Goal: Task Accomplishment & Management: Use online tool/utility

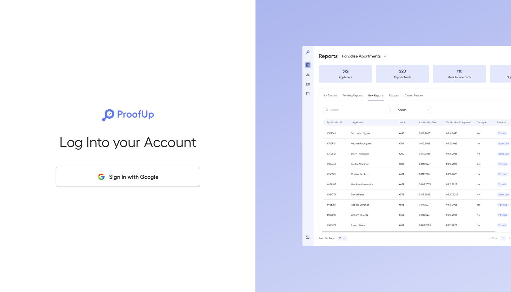
click at [167, 172] on button "Sign in with Google" at bounding box center [128, 177] width 145 height 20
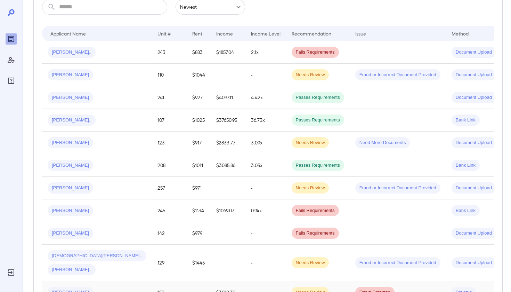
scroll to position [124, 0]
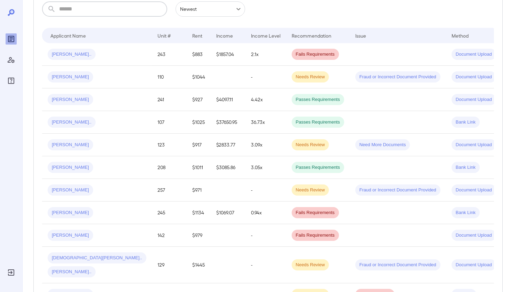
click at [97, 16] on input "text" at bounding box center [113, 8] width 108 height 15
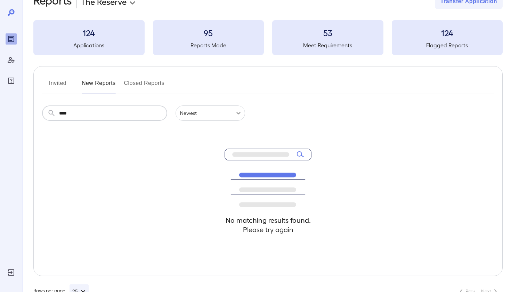
type input "****"
click at [63, 85] on button "Invited" at bounding box center [57, 86] width 31 height 17
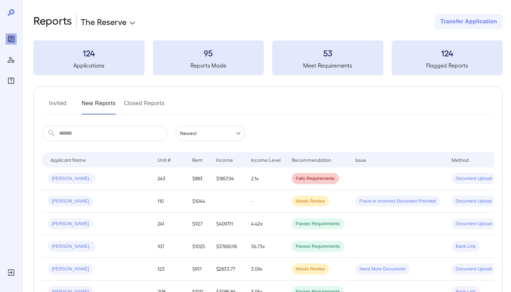
click at [142, 99] on button "Closed Reports" at bounding box center [144, 106] width 41 height 17
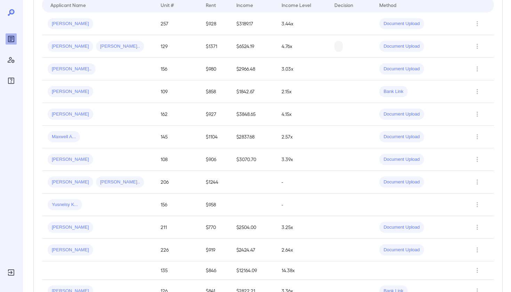
scroll to position [18, 0]
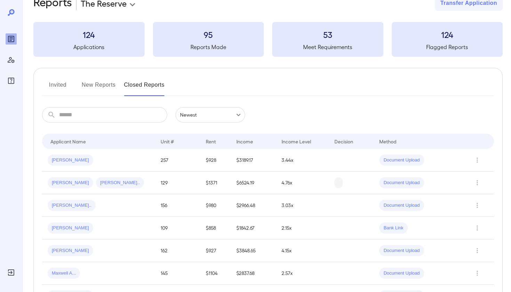
click at [106, 87] on button "New Reports" at bounding box center [99, 87] width 34 height 17
